Goal: Transaction & Acquisition: Purchase product/service

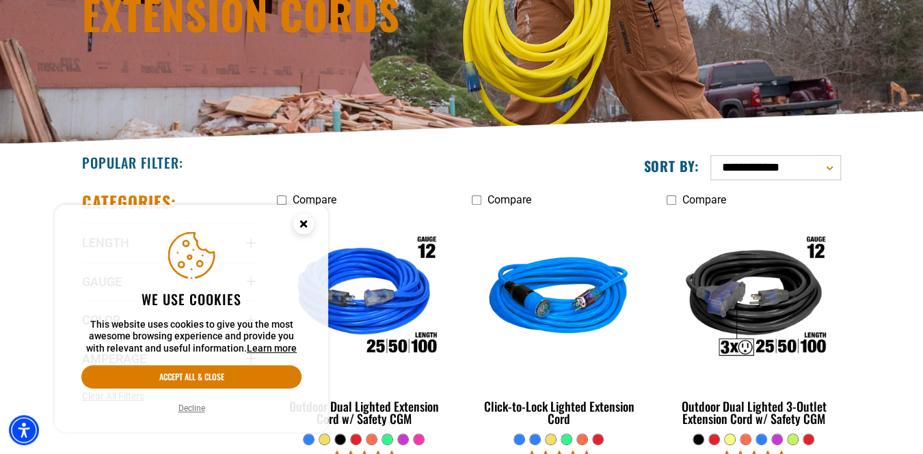
scroll to position [253, 0]
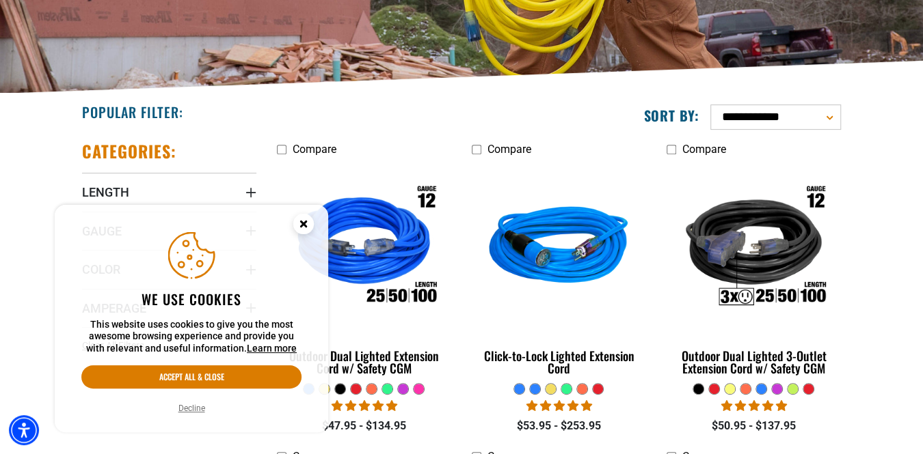
click at [190, 406] on button "Decline" at bounding box center [191, 409] width 35 height 14
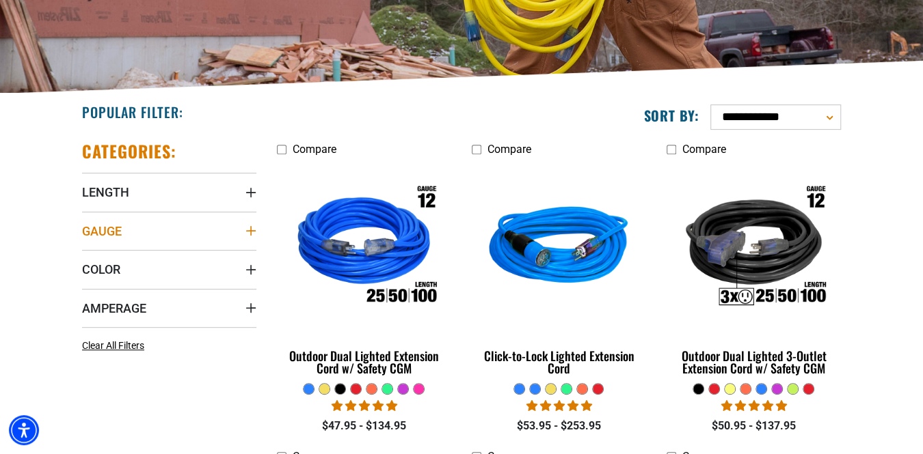
click at [250, 227] on icon "Gauge" at bounding box center [251, 231] width 10 height 10
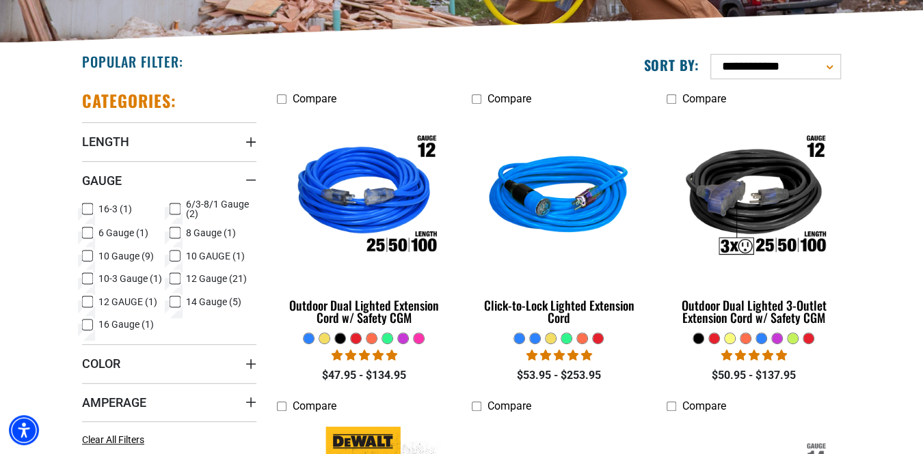
scroll to position [354, 0]
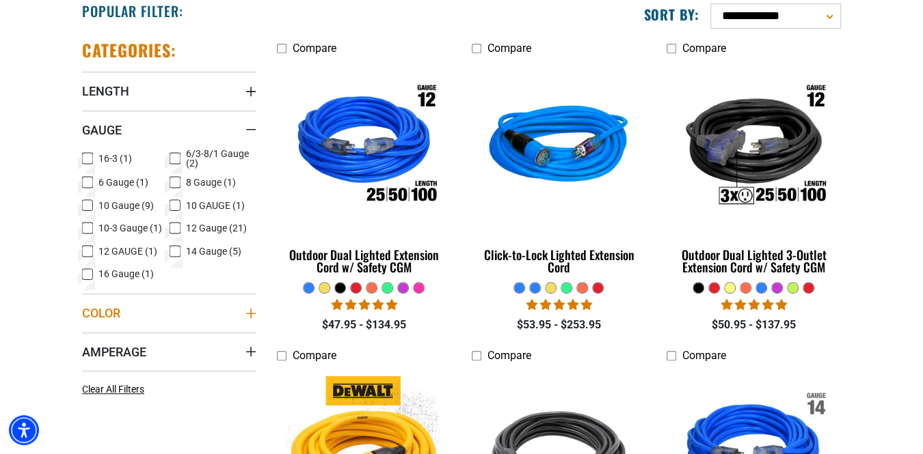
click at [248, 310] on icon "Color" at bounding box center [250, 313] width 11 height 11
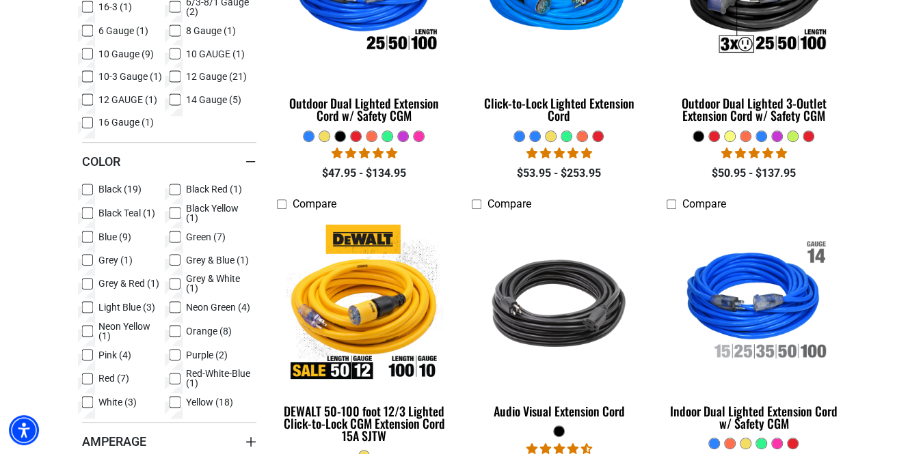
scroll to position [556, 0]
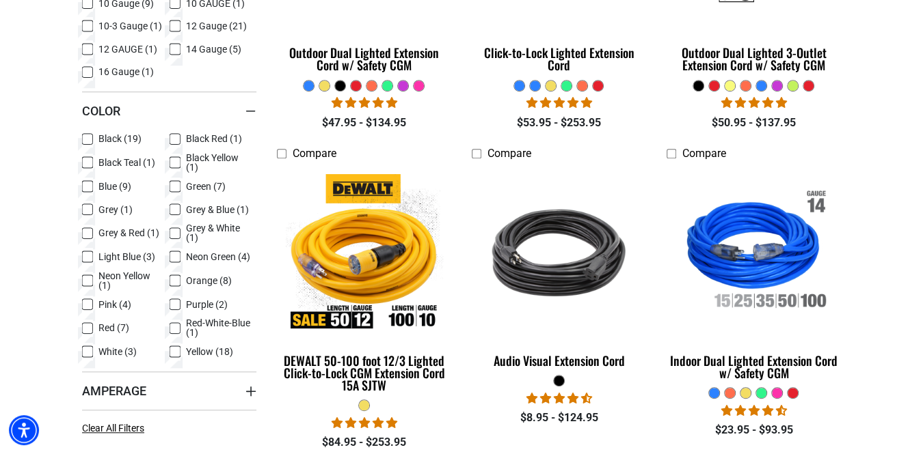
click at [86, 346] on icon at bounding box center [87, 352] width 11 height 18
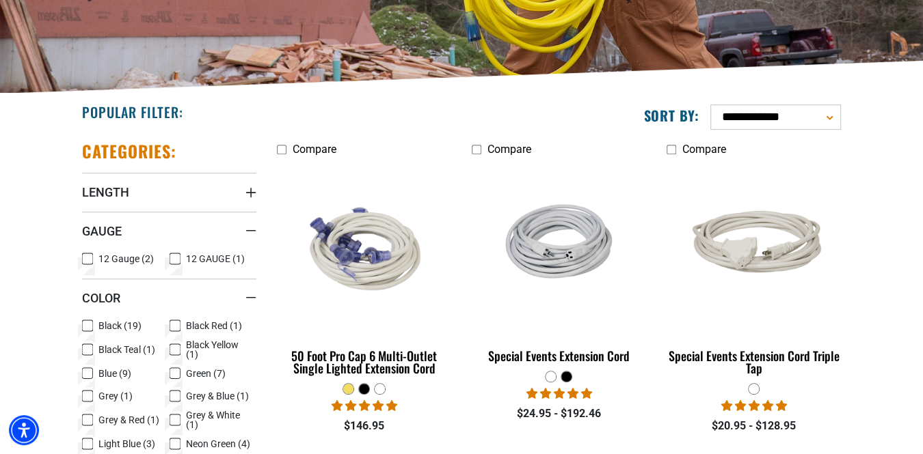
scroll to position [303, 0]
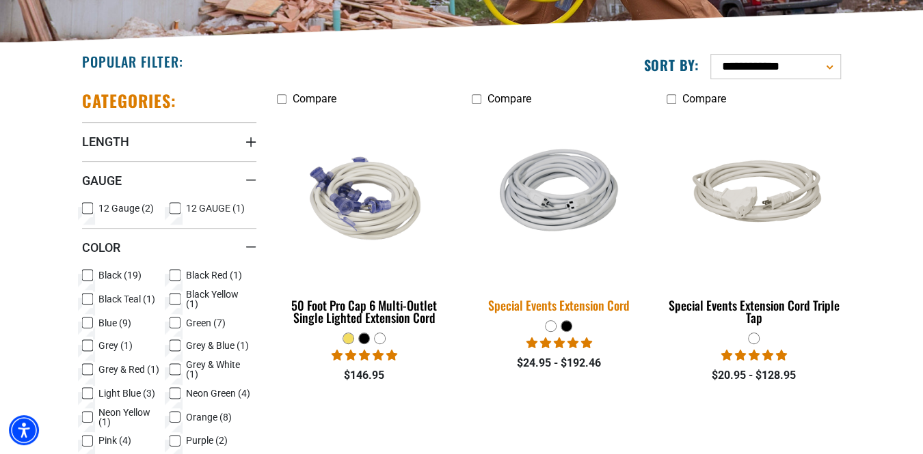
click at [566, 197] on img at bounding box center [558, 198] width 191 height 126
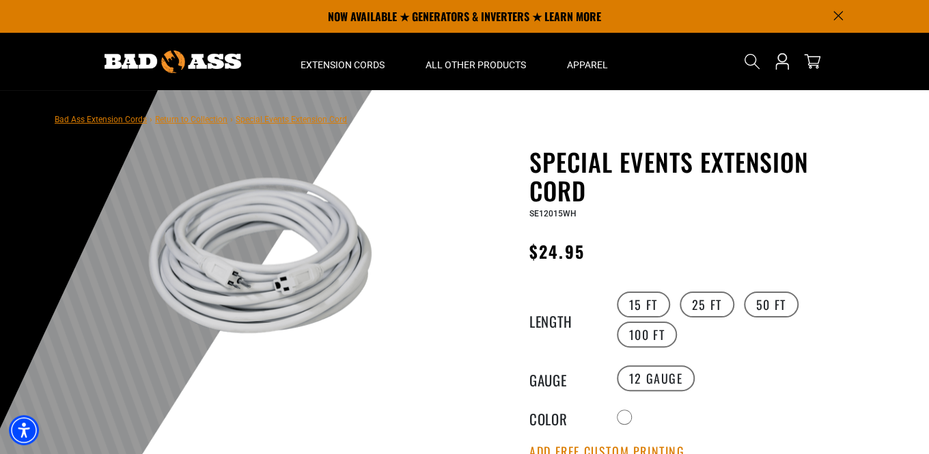
scroll to position [50, 0]
